Goal: Transaction & Acquisition: Purchase product/service

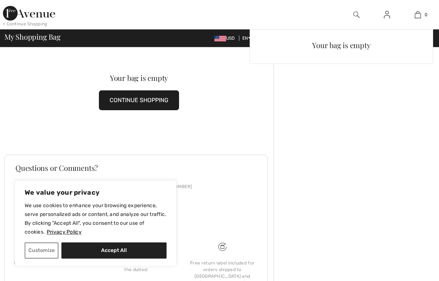
click at [426, 17] on span "0" at bounding box center [426, 14] width 3 height 7
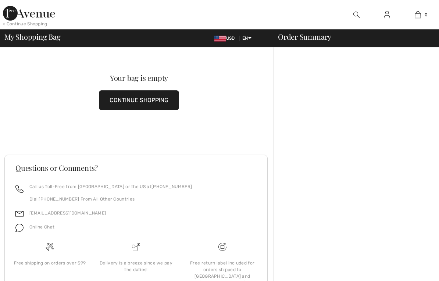
click at [419, 18] on img at bounding box center [418, 14] width 6 height 9
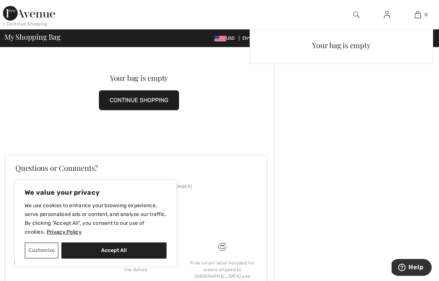
click at [431, 10] on link "0" at bounding box center [417, 14] width 30 height 9
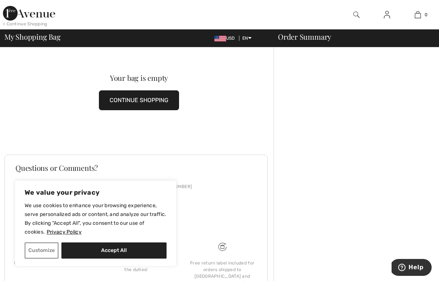
scroll to position [1, 0]
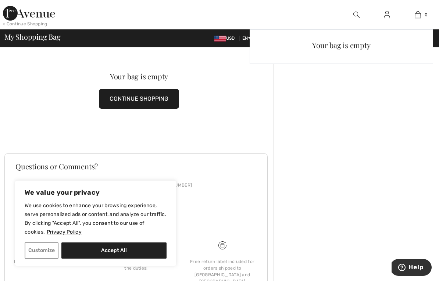
click at [425, 18] on link "0" at bounding box center [417, 14] width 30 height 9
